Goal: Task Accomplishment & Management: Complete application form

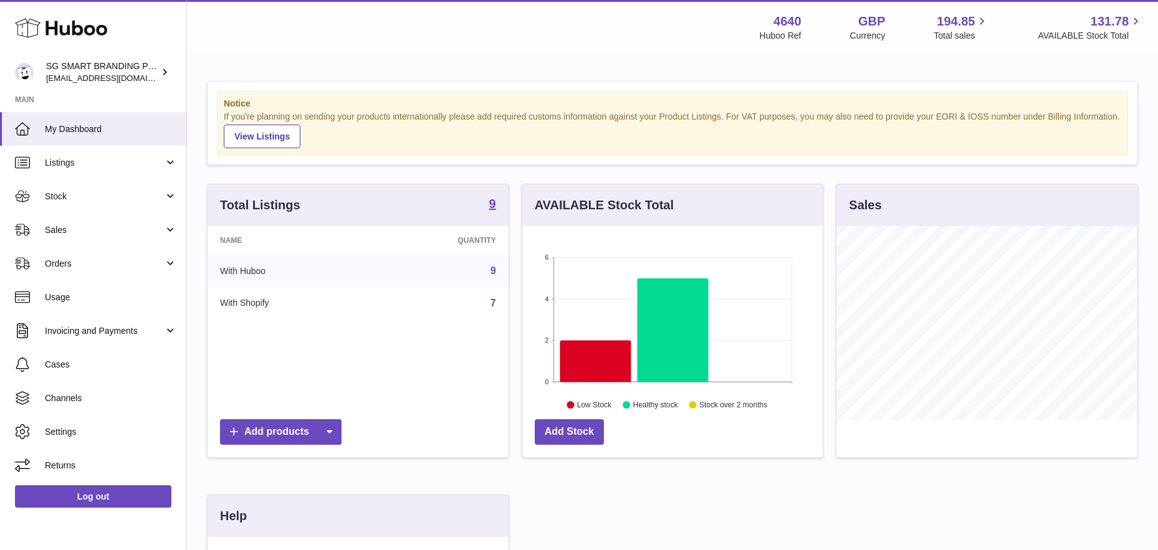
scroll to position [194, 300]
click at [105, 197] on span "Stock" at bounding box center [104, 197] width 119 height 12
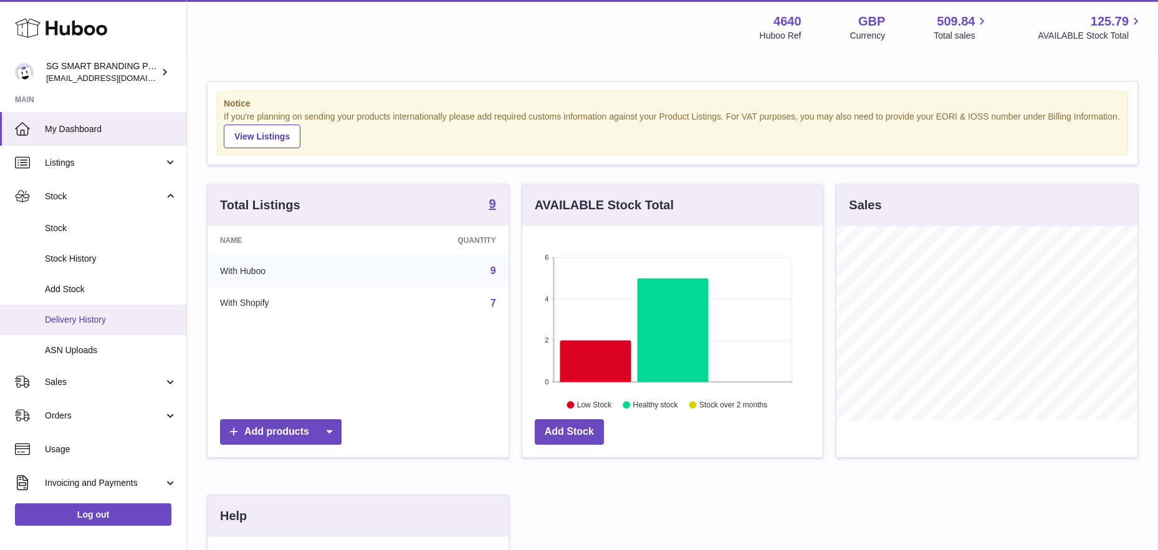
click at [88, 315] on span "Delivery History" at bounding box center [111, 320] width 132 height 12
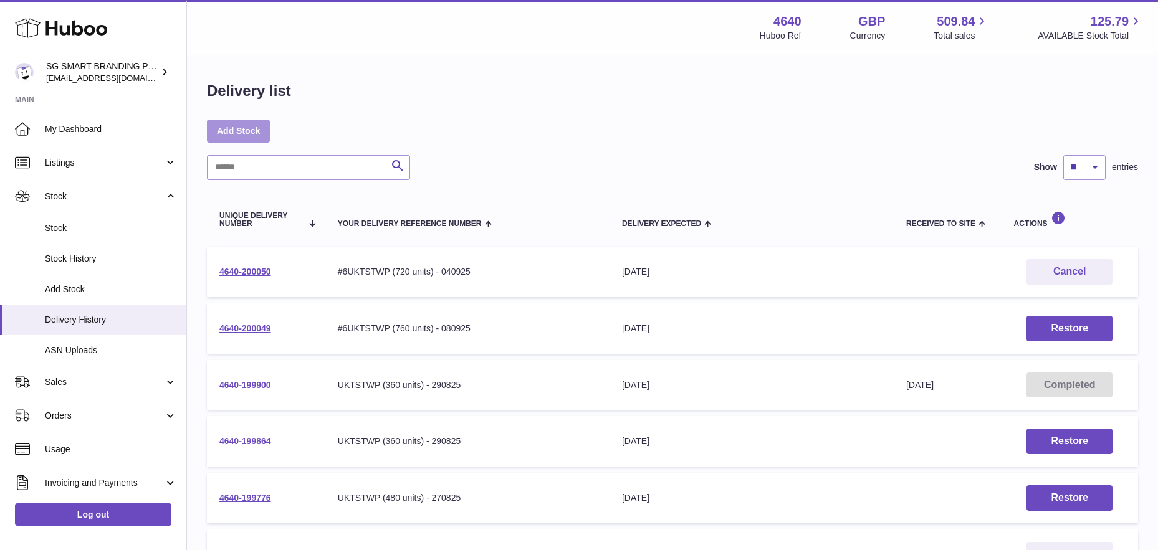
click at [239, 128] on link "Add Stock" at bounding box center [238, 131] width 63 height 22
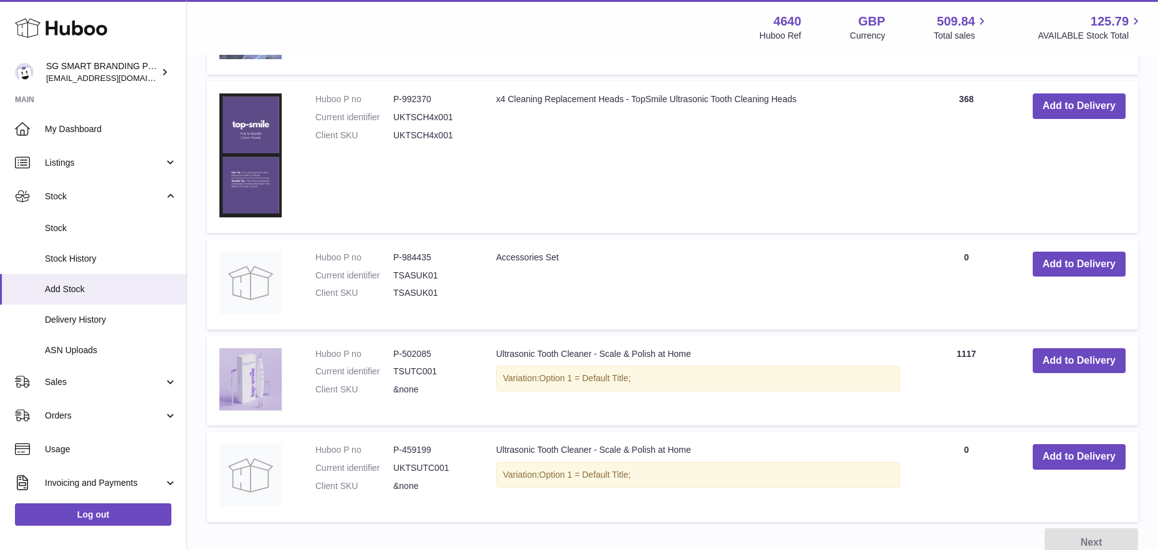
scroll to position [830, 0]
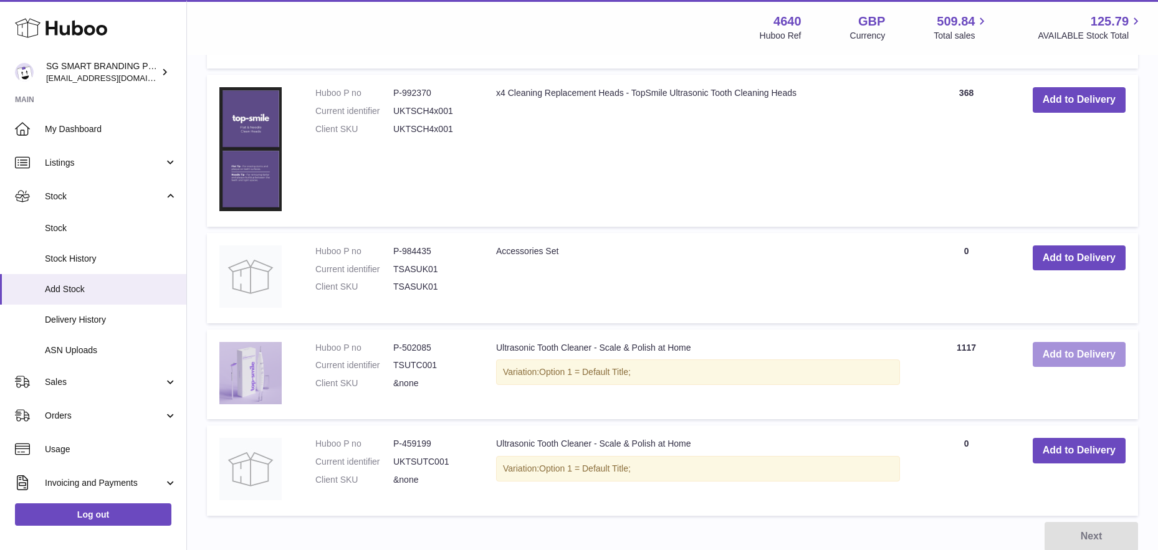
click at [1043, 355] on button "Add to Delivery" at bounding box center [1079, 355] width 93 height 26
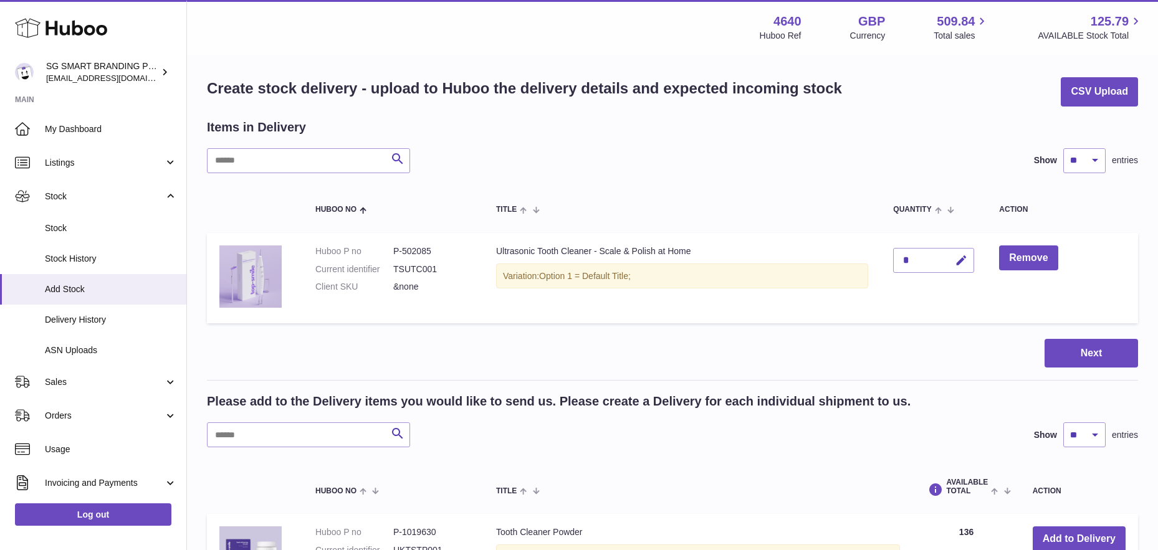
scroll to position [0, 0]
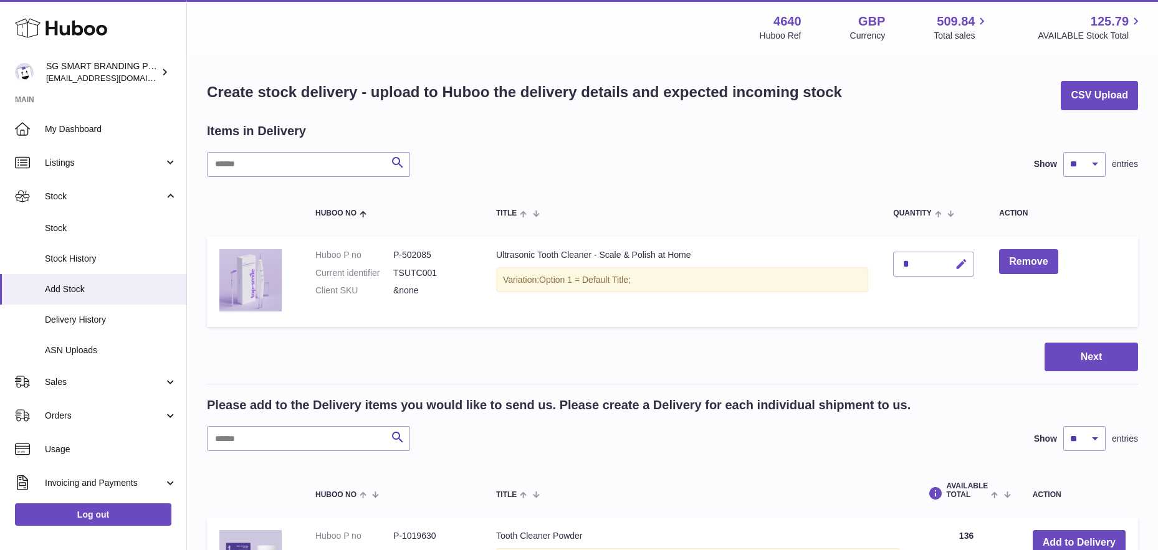
click at [962, 262] on icon "button" at bounding box center [961, 264] width 13 height 13
type input "***"
click at [963, 262] on icon "submit" at bounding box center [961, 264] width 11 height 11
click at [1103, 357] on button "Next" at bounding box center [1091, 357] width 93 height 29
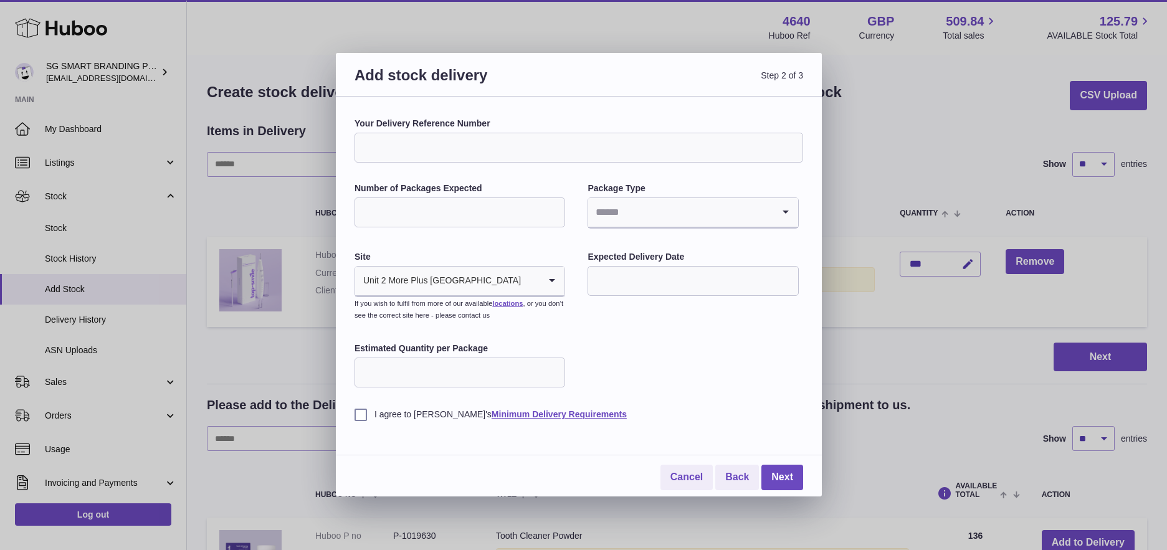
click at [390, 141] on input "Your Delivery Reference Number" at bounding box center [579, 148] width 449 height 30
paste input "**********"
type input "**********"
click at [404, 219] on input "Number of Packages Expected" at bounding box center [460, 213] width 211 height 30
type input "**"
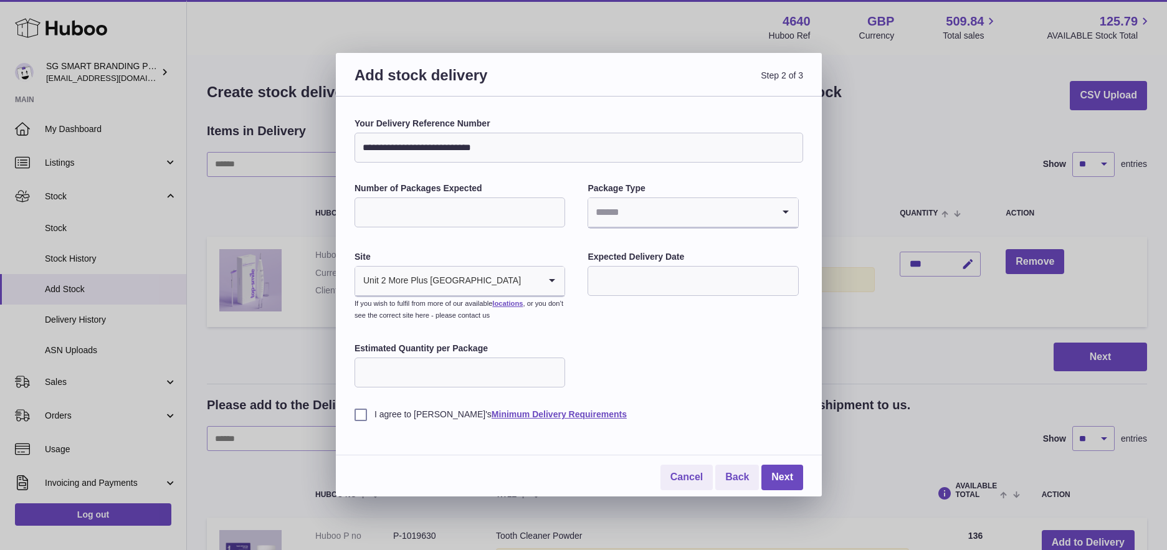
click at [642, 212] on input "Search for option" at bounding box center [680, 212] width 184 height 29
click at [614, 294] on li "Boxes" at bounding box center [693, 296] width 208 height 25
click at [631, 285] on input "text" at bounding box center [693, 281] width 211 height 30
click at [764, 310] on icon "button" at bounding box center [764, 311] width 15 height 15
click at [748, 388] on span "12" at bounding box center [757, 384] width 22 height 22
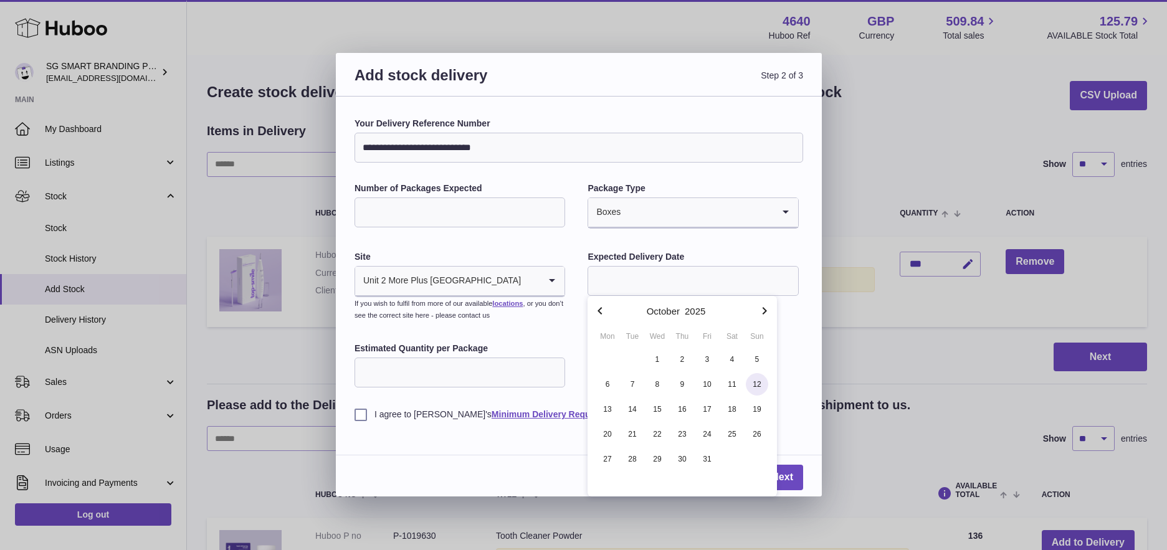
type input "**********"
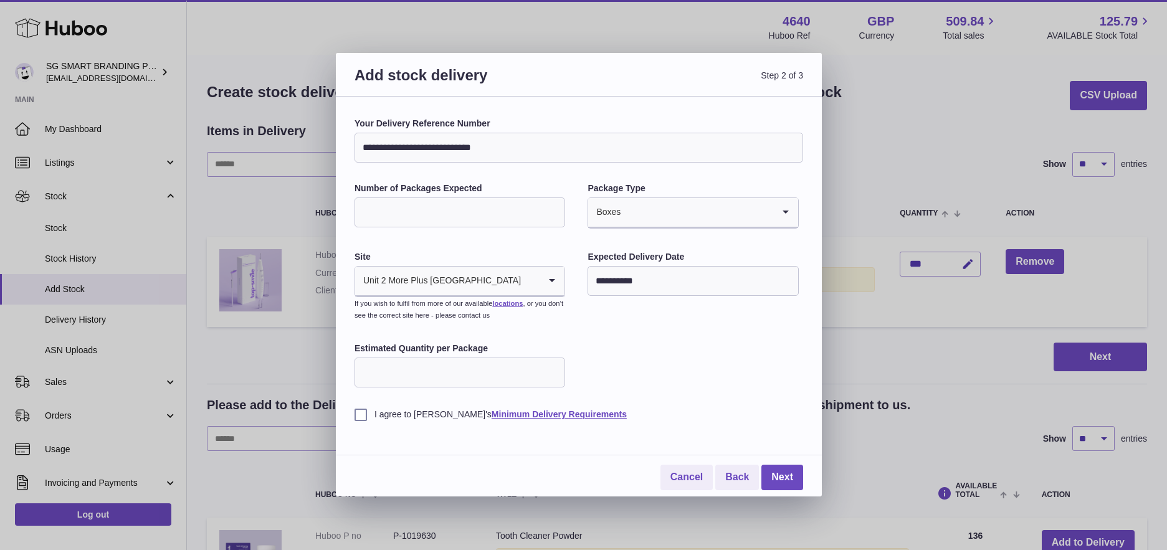
click at [457, 370] on input "Estimated Quantity per Package" at bounding box center [460, 373] width 211 height 30
type input "**"
click at [363, 413] on label "I agree to Huboo's Minimum Delivery Requirements" at bounding box center [579, 415] width 449 height 12
click at [786, 478] on link "Next" at bounding box center [783, 478] width 42 height 26
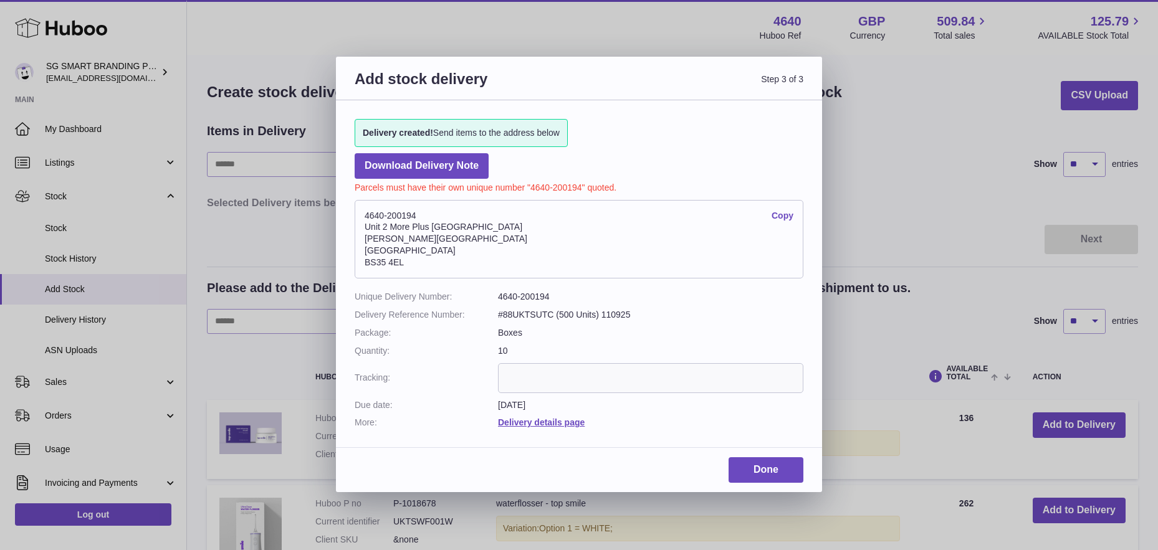
click at [401, 213] on address "4640-200194 Copy Unit 2 More Plus Central Park Hudson Ave Severn Beach BS35 4EL" at bounding box center [579, 239] width 449 height 79
click at [401, 215] on address "4640-200194 Copy Unit 2 More Plus Central Park Hudson Ave Severn Beach BS35 4EL" at bounding box center [579, 239] width 449 height 79
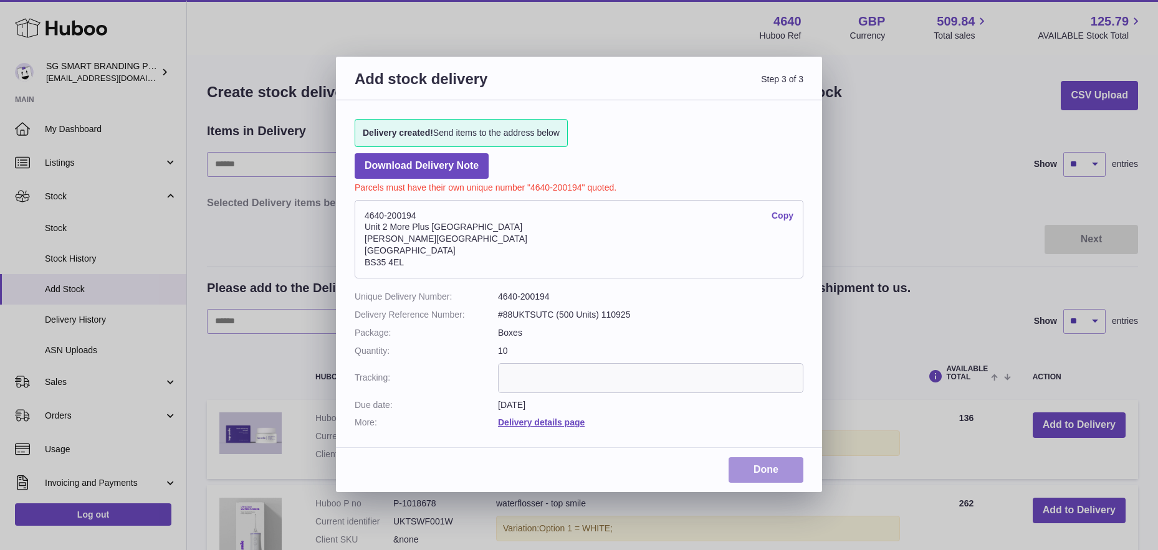
click at [757, 465] on link "Done" at bounding box center [766, 470] width 75 height 26
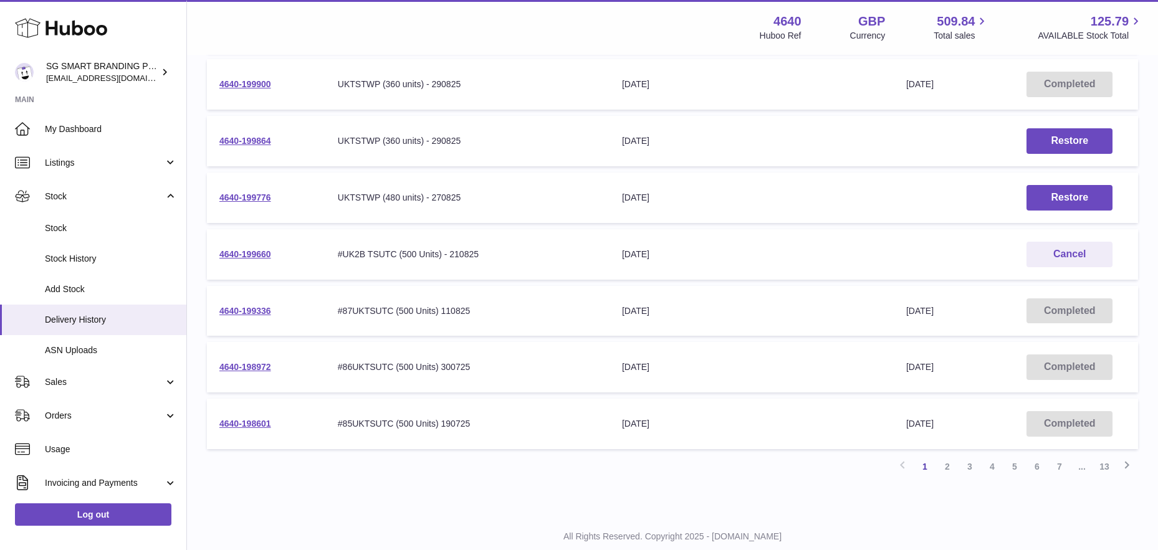
scroll to position [358, 0]
click at [249, 368] on link "4640-198972" at bounding box center [245, 367] width 52 height 10
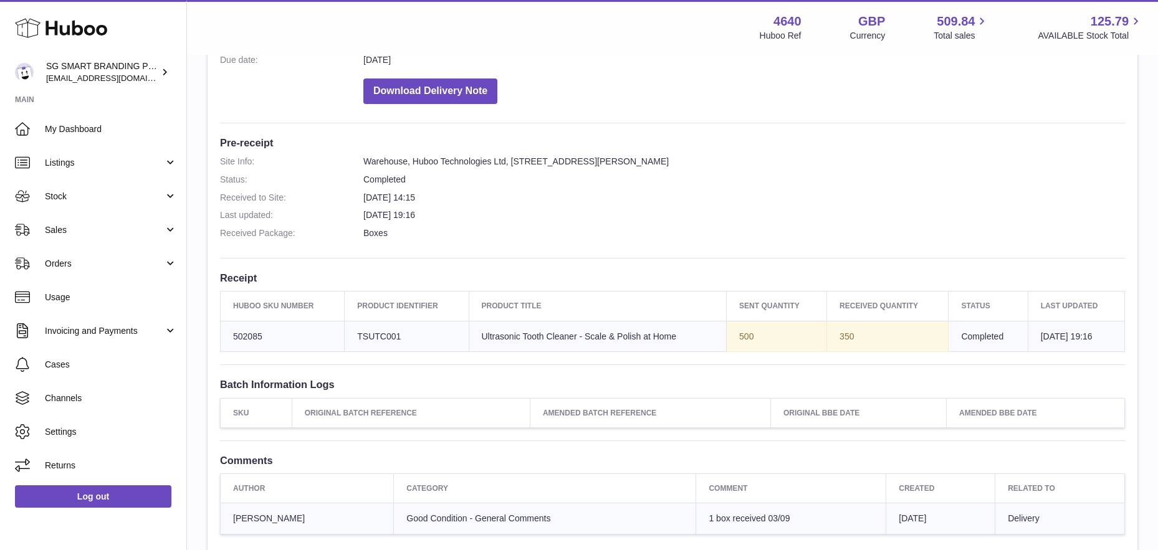
scroll to position [263, 0]
